Goal: Task Accomplishment & Management: Complete application form

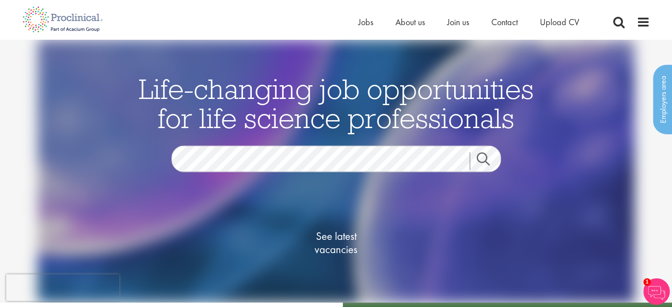
click at [233, 178] on div "See latest vacancies" at bounding box center [336, 233] width 429 height 122
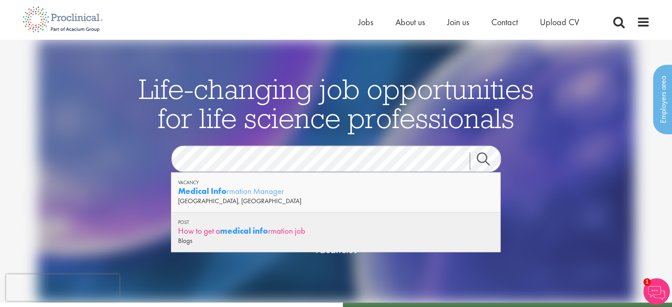
click at [223, 228] on strong "medical info" at bounding box center [244, 230] width 48 height 11
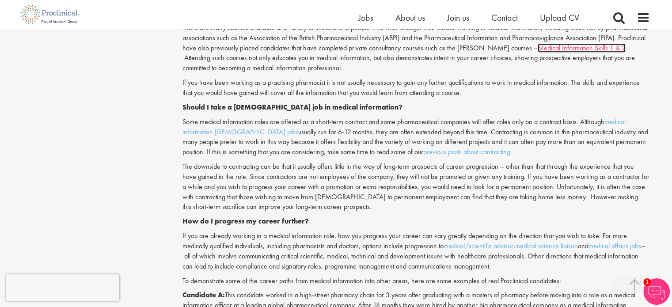
scroll to position [861, 0]
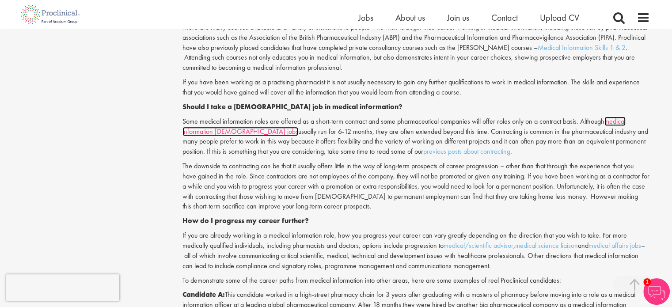
click at [226, 134] on link "medical information contract jobs" at bounding box center [404, 126] width 443 height 19
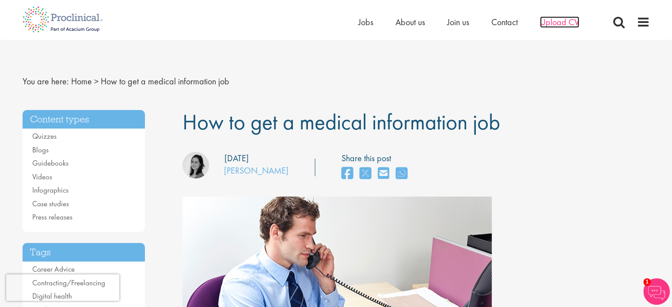
click at [568, 19] on span "Upload CV" at bounding box center [559, 21] width 39 height 11
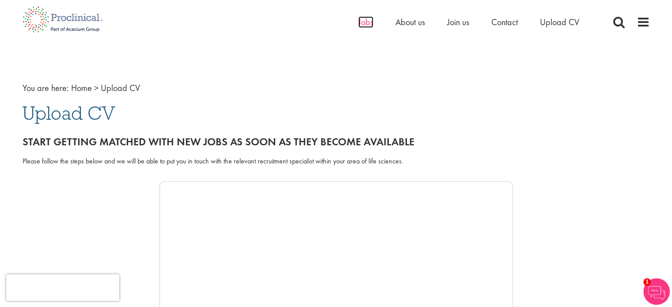
click at [370, 22] on span "Jobs" at bounding box center [365, 21] width 15 height 11
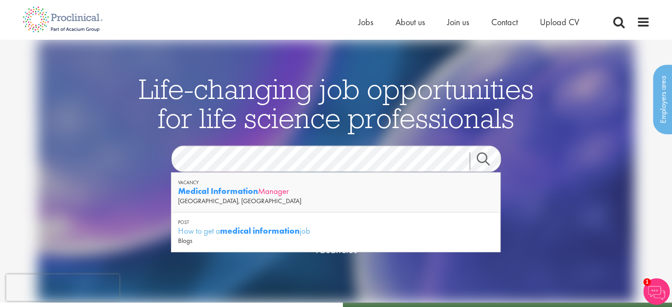
click at [251, 187] on strong "Medical Information" at bounding box center [218, 191] width 80 height 11
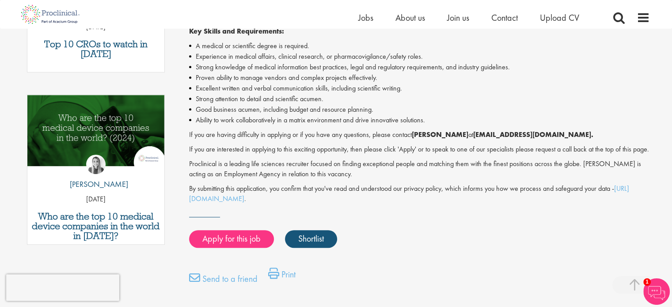
scroll to position [408, 0]
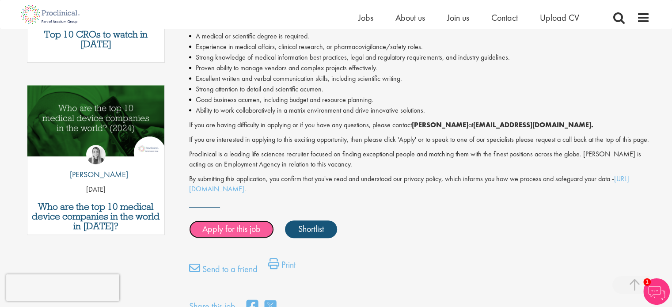
click at [252, 237] on link "Apply for this job" at bounding box center [231, 230] width 85 height 18
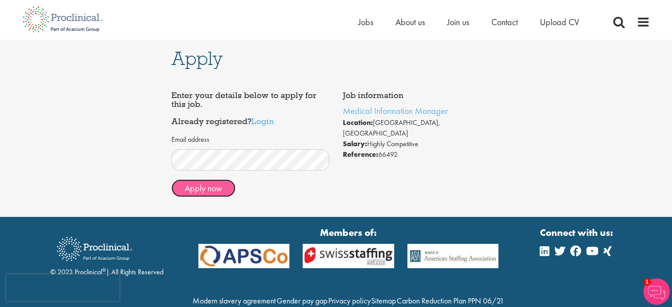
click at [216, 196] on button "Apply now" at bounding box center [203, 188] width 64 height 18
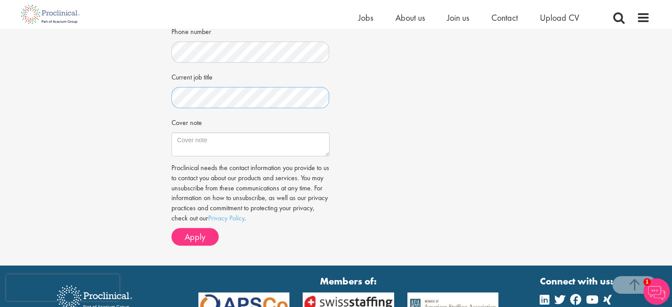
scroll to position [249, 0]
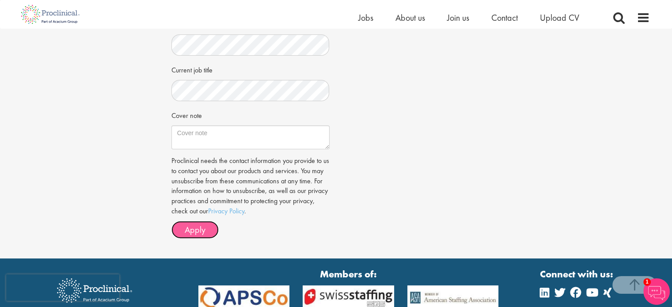
click at [206, 228] on button "Apply" at bounding box center [194, 230] width 47 height 18
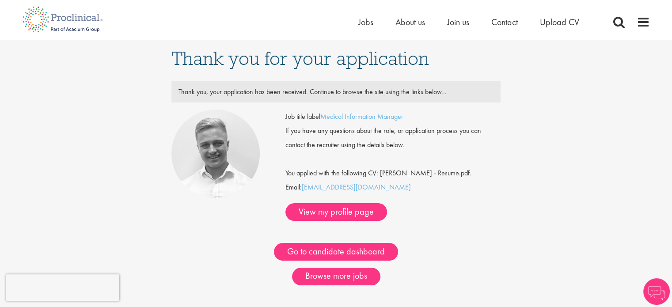
click at [533, 221] on div "Thank you for your application Thank you, your application has been received. C…" at bounding box center [336, 176] width 686 height 272
click at [361, 21] on span "Jobs" at bounding box center [365, 21] width 15 height 11
